Goal: Task Accomplishment & Management: Use online tool/utility

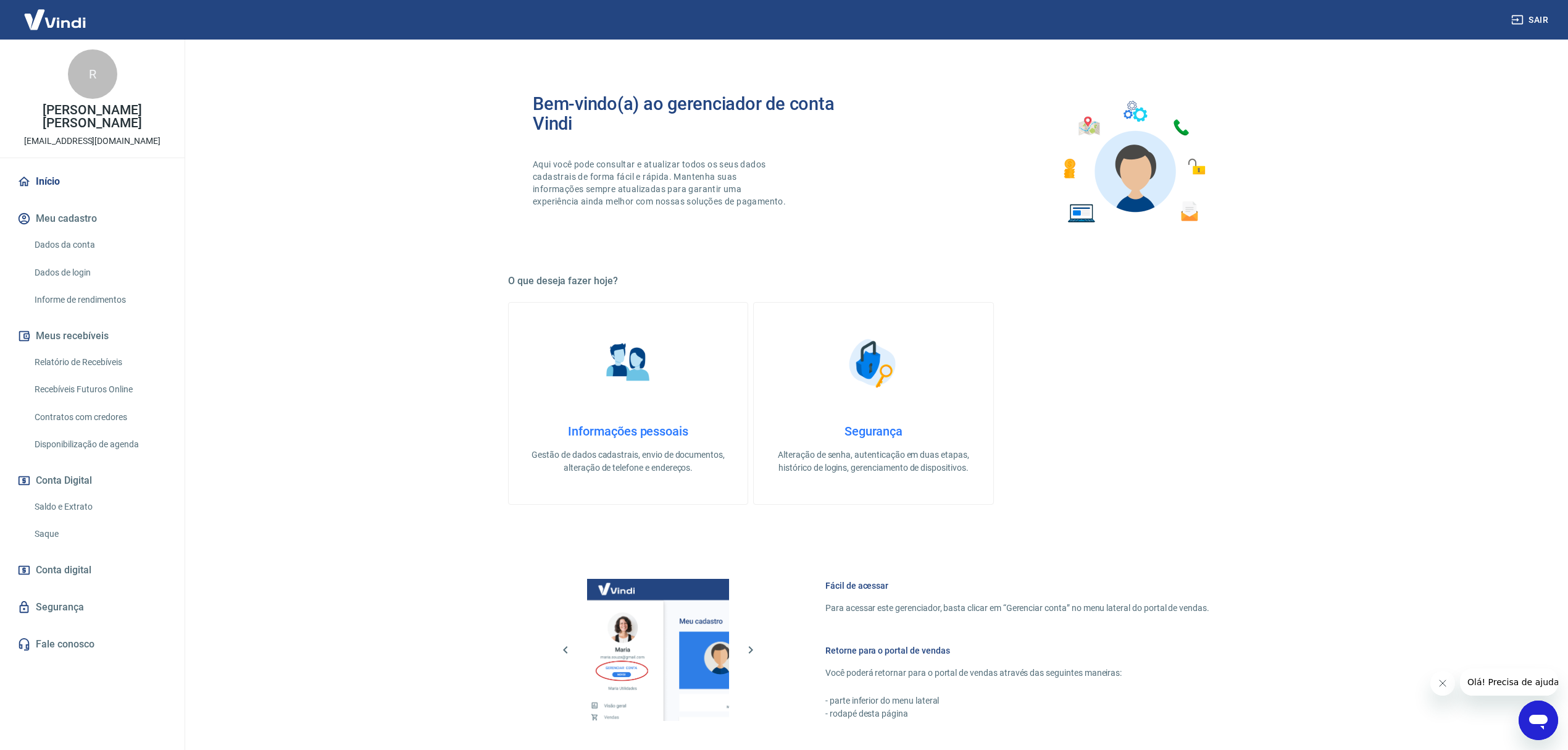
drag, startPoint x: 75, startPoint y: 521, endPoint x: 83, endPoint y: 512, distance: 12.0
click at [75, 521] on link "Saque" at bounding box center [100, 533] width 140 height 26
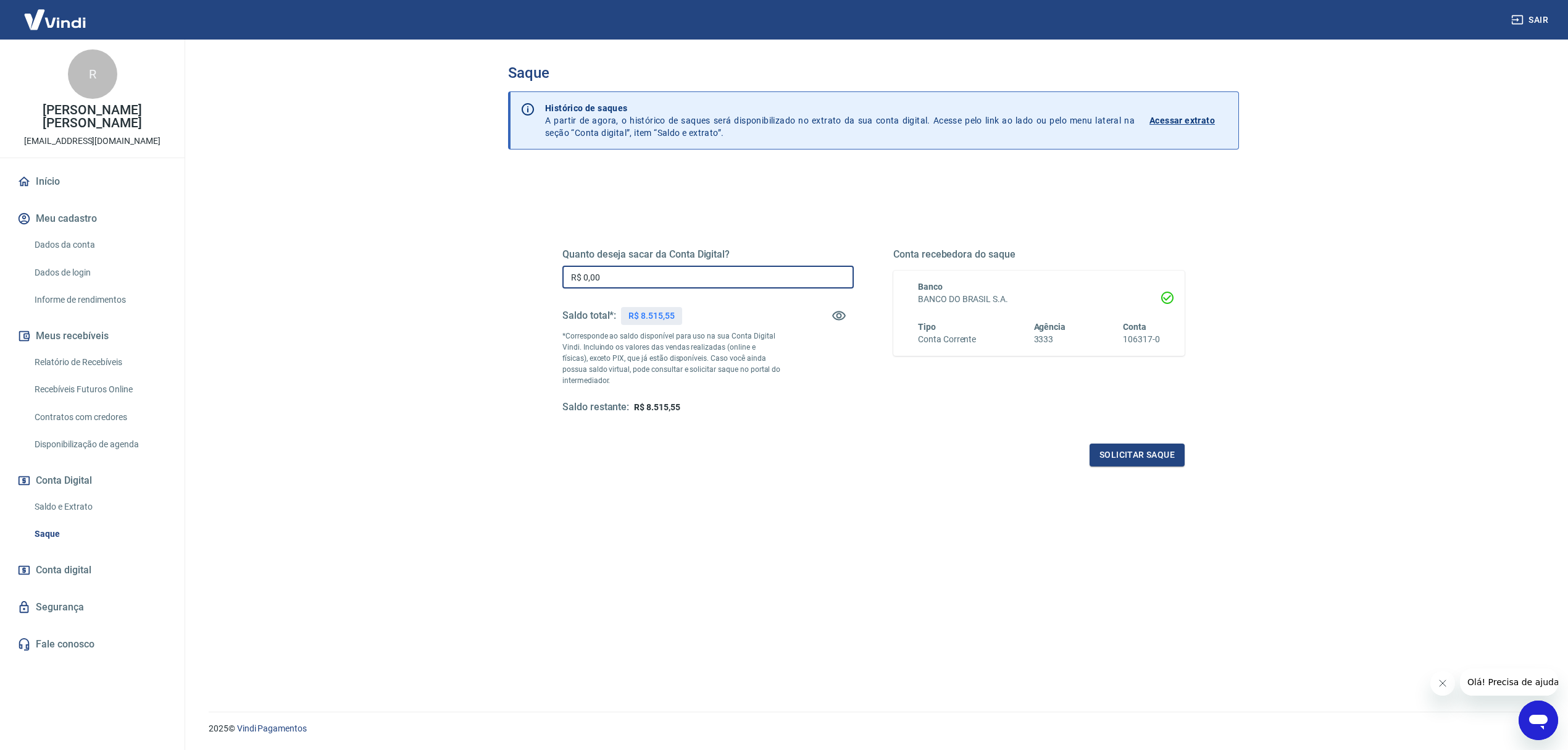
click at [641, 287] on input "R$ 0,00" at bounding box center [708, 277] width 291 height 23
type input "R$ 8.500,00"
click at [788, 460] on button "Solicitar saque" at bounding box center [1137, 454] width 95 height 23
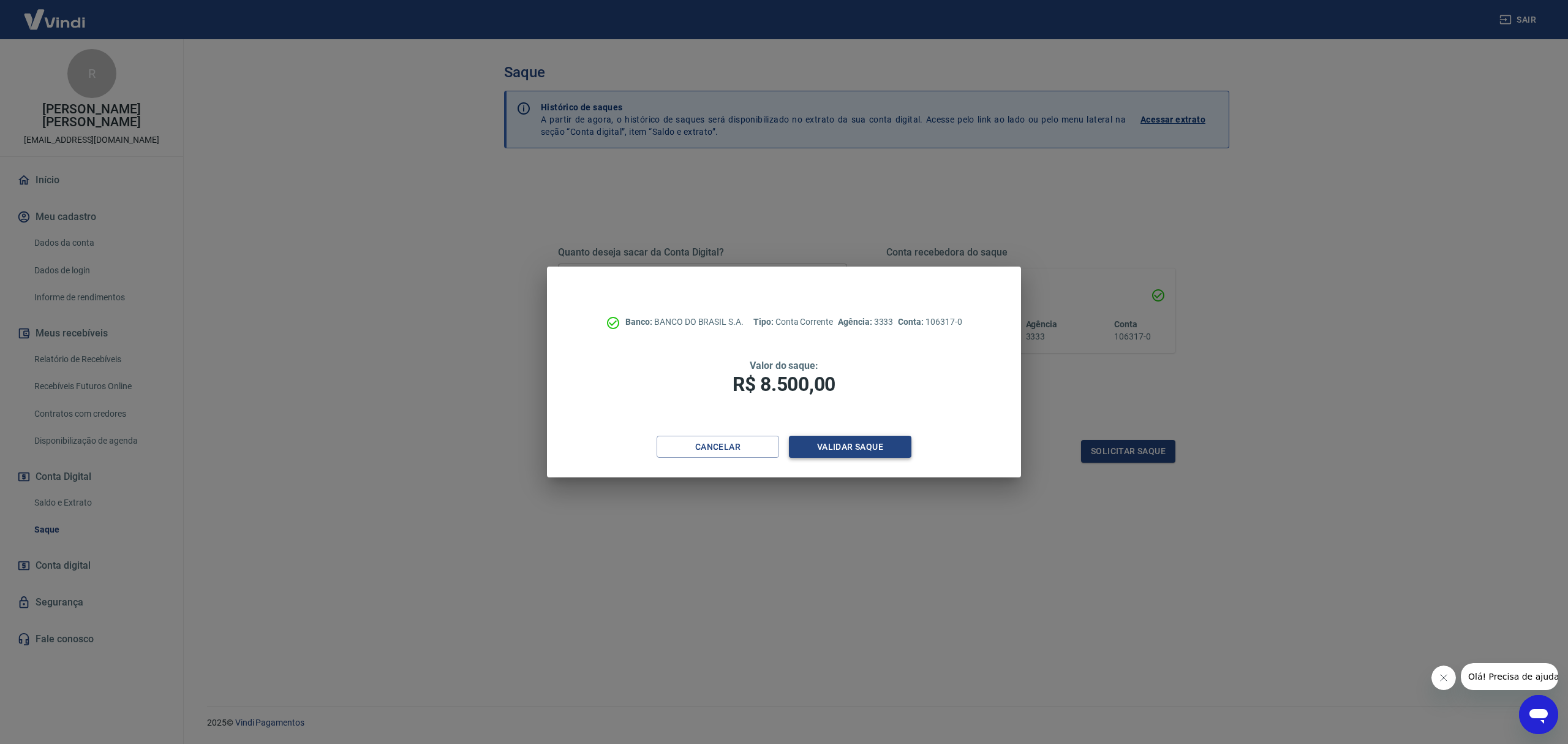
click at [781, 446] on button "Validar saque" at bounding box center [850, 446] width 123 height 23
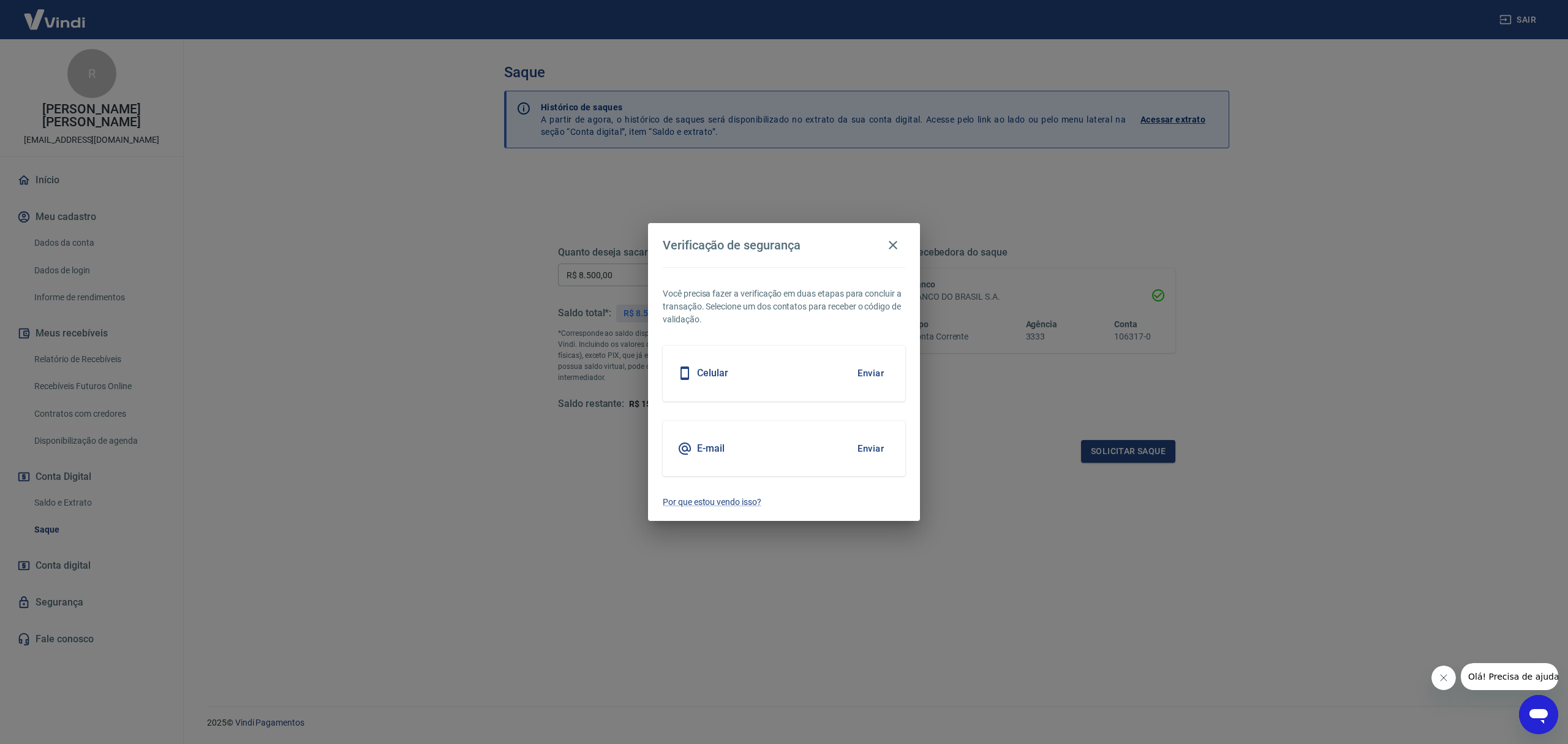
click at [781, 356] on div "Celular Enviar" at bounding box center [784, 373] width 242 height 55
click at [781, 367] on button "Enviar" at bounding box center [870, 372] width 40 height 25
